Goal: Navigation & Orientation: Find specific page/section

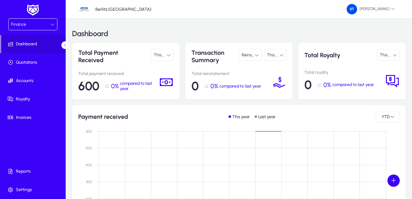
click at [293, 56] on icon at bounding box center [394, 55] width 4 height 4
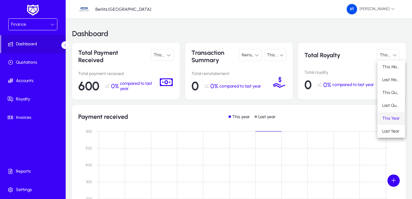
click at [293, 56] on div at bounding box center [206, 99] width 412 height 199
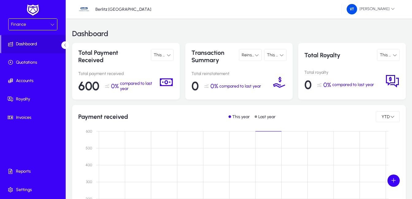
click at [50, 24] on icon at bounding box center [52, 24] width 4 height 4
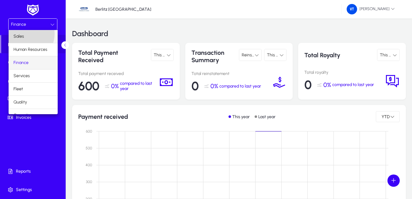
click at [23, 34] on span "Sales" at bounding box center [18, 36] width 10 height 7
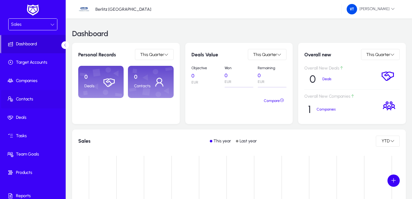
click at [35, 101] on span "Contacts" at bounding box center [34, 99] width 66 height 6
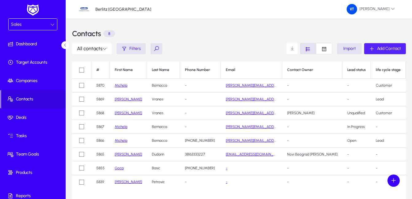
click at [293, 50] on span "Add Contact" at bounding box center [389, 48] width 24 height 5
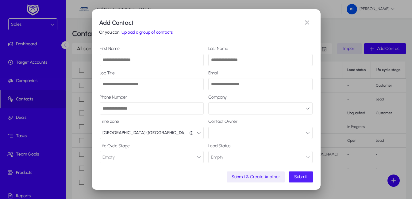
scroll to position [11, 0]
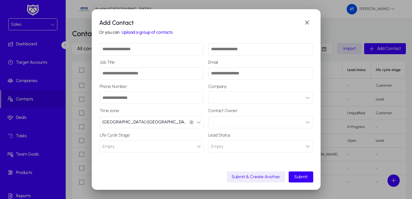
click at [164, 33] on button "Upload a group of contacts" at bounding box center [147, 33] width 55 height 6
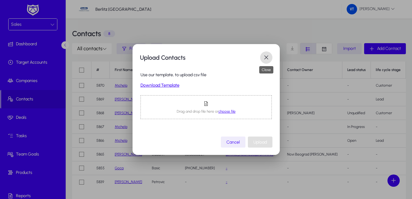
click at [265, 59] on span "button" at bounding box center [266, 57] width 12 height 12
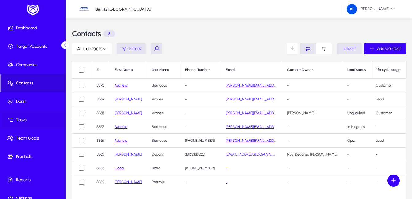
scroll to position [25, 0]
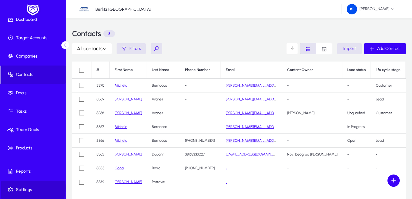
click at [31, 188] on span "Settings" at bounding box center [34, 190] width 66 height 6
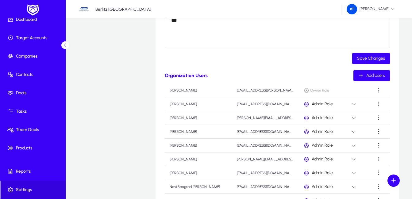
scroll to position [139, 0]
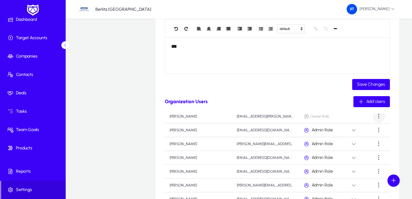
click at [293, 114] on span at bounding box center [378, 116] width 12 height 12
click at [121, 85] on div at bounding box center [206, 99] width 412 height 199
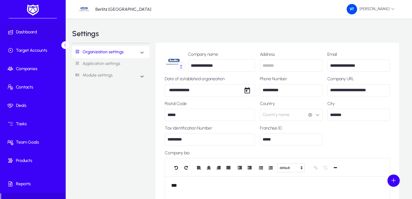
scroll to position [0, 0]
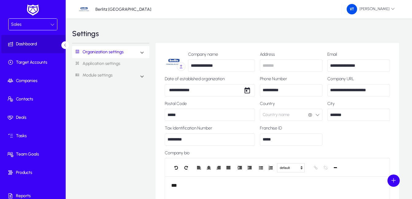
click at [26, 41] on span "Dashboard" at bounding box center [34, 44] width 66 height 6
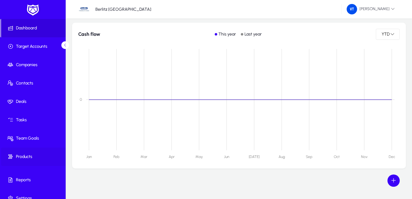
scroll to position [25, 0]
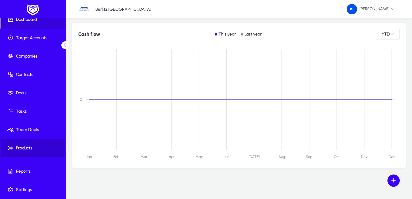
click at [26, 146] on span "Products" at bounding box center [34, 148] width 66 height 6
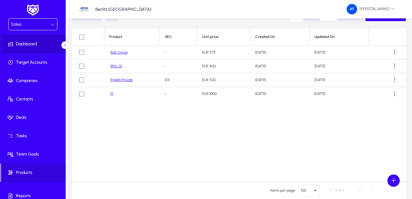
click at [38, 43] on span "Dashboard" at bounding box center [34, 44] width 66 height 6
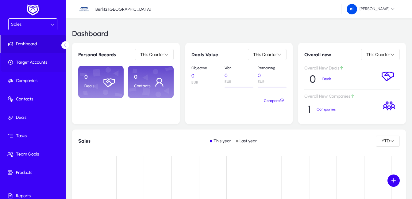
click at [16, 65] on span "Target Accounts" at bounding box center [34, 62] width 66 height 6
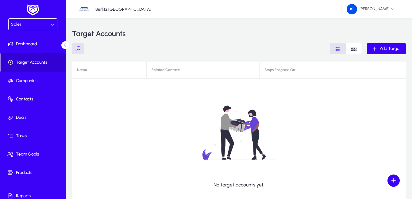
drag, startPoint x: 32, startPoint y: 48, endPoint x: 36, endPoint y: 60, distance: 13.3
click at [32, 48] on span at bounding box center [34, 44] width 66 height 15
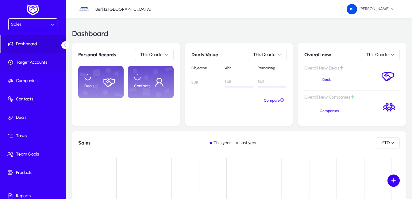
click at [30, 60] on span "Target Accounts" at bounding box center [34, 62] width 66 height 6
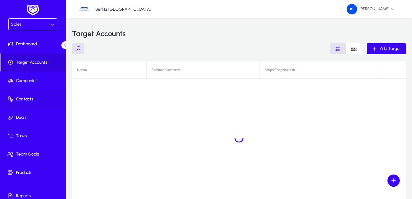
click at [32, 100] on span "Contacts" at bounding box center [34, 99] width 66 height 6
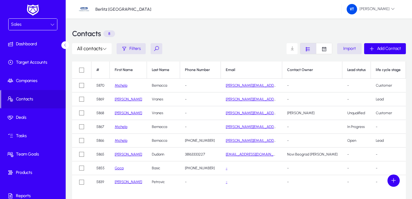
click at [227, 34] on div "Contacts 8" at bounding box center [238, 34] width 333 height 18
click at [32, 43] on span "Dashboard" at bounding box center [34, 44] width 66 height 6
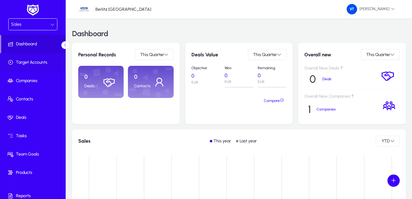
click at [42, 62] on span "Target Accounts" at bounding box center [34, 62] width 66 height 6
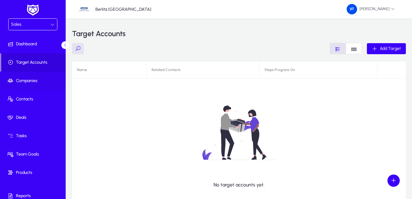
click at [38, 79] on span "Companies" at bounding box center [34, 81] width 66 height 6
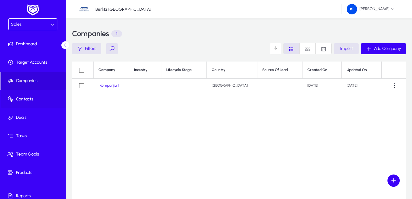
click at [32, 101] on span "Contacts" at bounding box center [34, 99] width 66 height 6
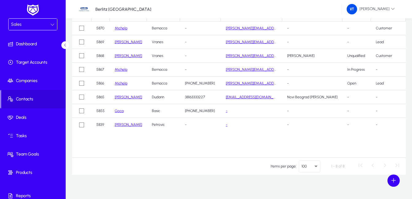
scroll to position [64, 0]
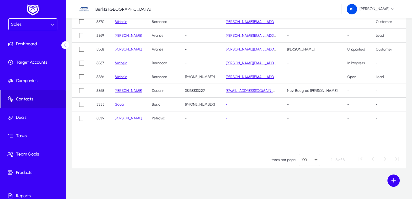
click at [293, 161] on icon "Select page" at bounding box center [315, 159] width 7 height 7
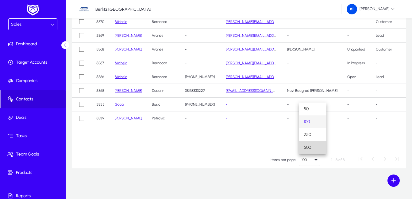
click at [293, 148] on mat-option "500" at bounding box center [313, 147] width 28 height 13
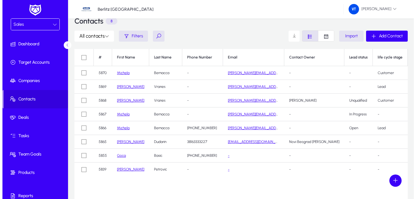
scroll to position [0, 0]
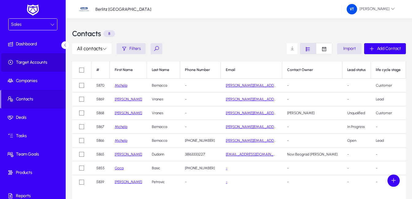
click at [41, 68] on span at bounding box center [34, 62] width 66 height 15
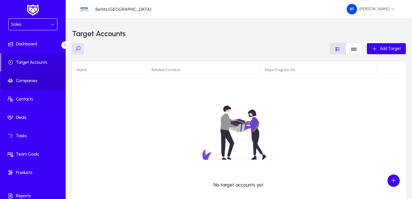
click at [36, 76] on span at bounding box center [34, 81] width 66 height 15
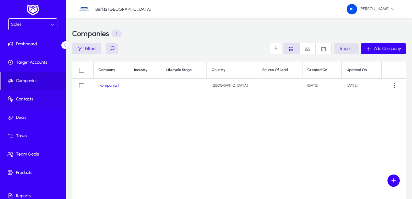
click at [40, 98] on span "Contacts" at bounding box center [34, 99] width 66 height 6
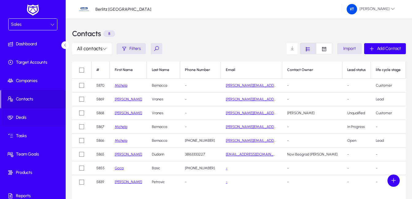
click at [29, 115] on span "Deals" at bounding box center [34, 118] width 66 height 6
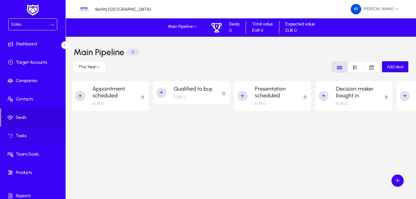
click at [40, 139] on span "Tasks" at bounding box center [34, 136] width 66 height 6
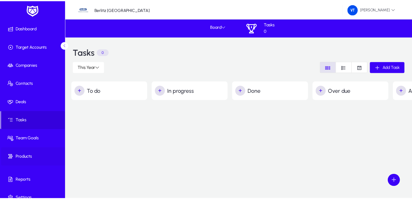
scroll to position [25, 0]
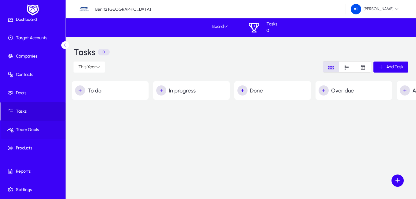
click at [39, 131] on span "Team Goals" at bounding box center [34, 130] width 66 height 6
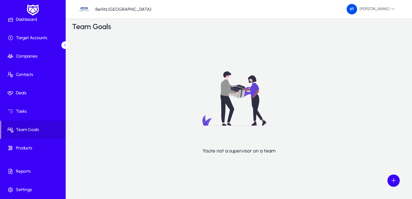
scroll to position [11, 0]
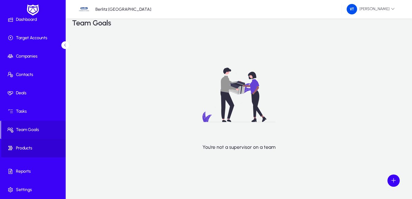
click at [44, 145] on span at bounding box center [34, 148] width 66 height 15
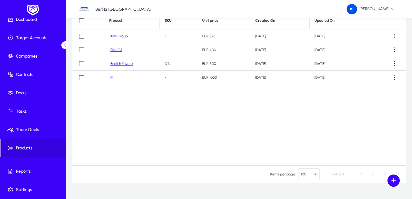
scroll to position [64, 0]
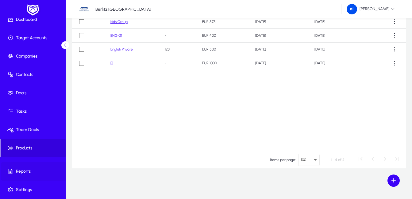
click at [32, 167] on span at bounding box center [34, 171] width 66 height 15
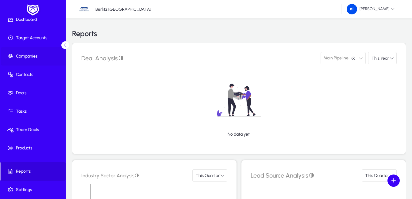
click at [32, 55] on span "Companies" at bounding box center [34, 56] width 66 height 6
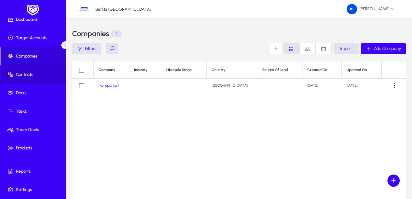
click at [39, 70] on span at bounding box center [34, 74] width 66 height 15
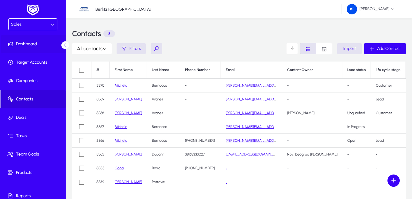
click at [21, 46] on span "Dashboard" at bounding box center [34, 44] width 66 height 6
